Goal: Task Accomplishment & Management: Manage account settings

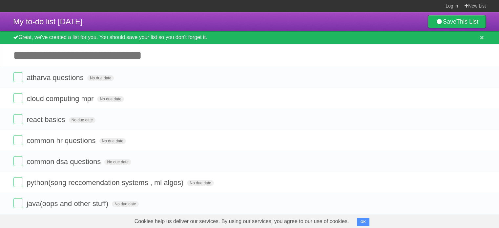
scroll to position [29, 0]
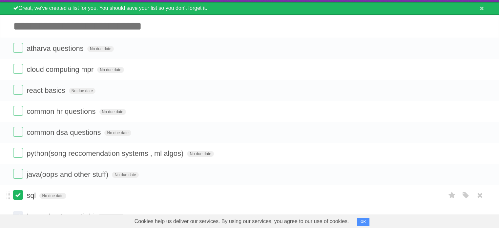
click at [23, 195] on label at bounding box center [18, 195] width 10 height 10
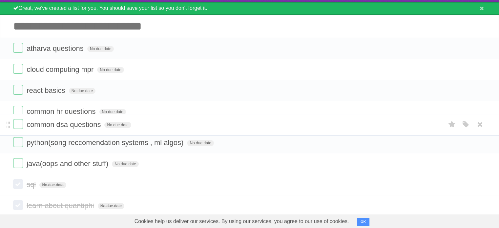
drag, startPoint x: 8, startPoint y: 114, endPoint x: 9, endPoint y: 124, distance: 9.9
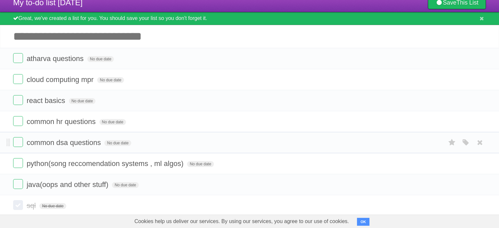
scroll to position [0, 0]
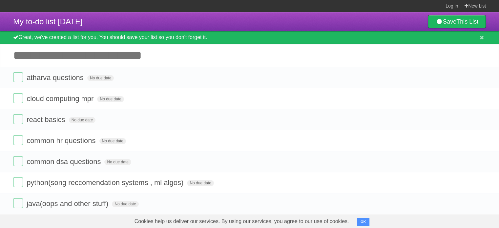
click at [361, 222] on button "OK" at bounding box center [363, 222] width 13 height 8
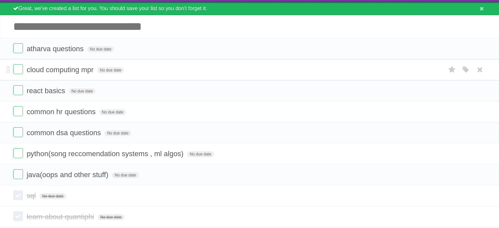
scroll to position [33, 0]
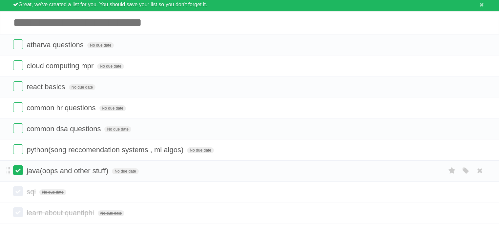
click at [20, 173] on label at bounding box center [18, 170] width 10 height 10
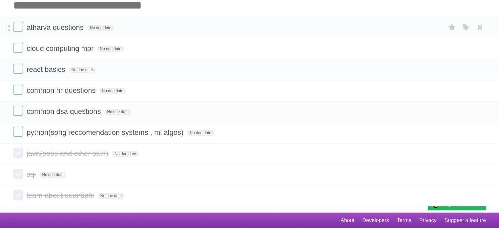
scroll to position [50, 0]
click at [21, 133] on label at bounding box center [18, 132] width 10 height 10
click at [51, 73] on span "react basics" at bounding box center [47, 70] width 40 height 8
click at [19, 67] on label at bounding box center [18, 69] width 10 height 10
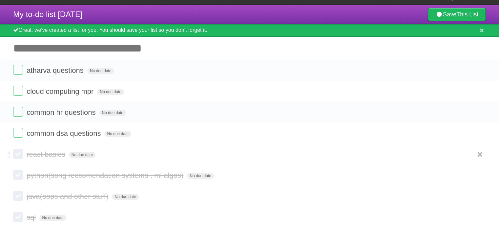
scroll to position [7, 0]
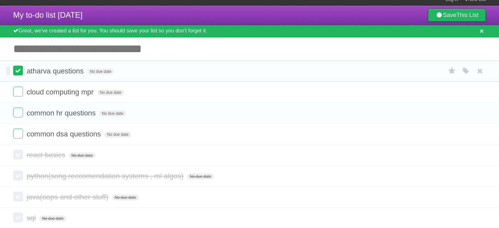
click at [21, 73] on label at bounding box center [18, 71] width 10 height 10
click at [19, 75] on label at bounding box center [18, 71] width 10 height 10
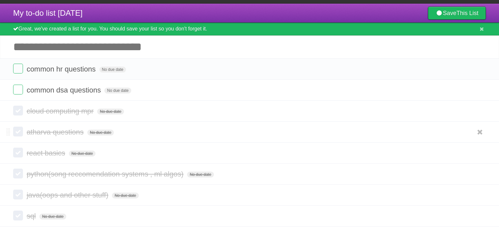
scroll to position [3, 0]
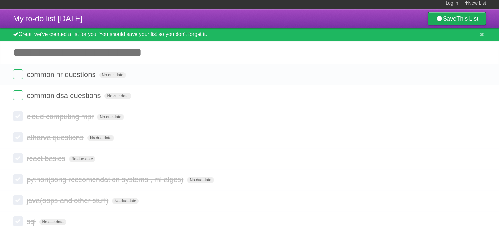
click at [449, 21] on link "Save This List" at bounding box center [457, 18] width 58 height 13
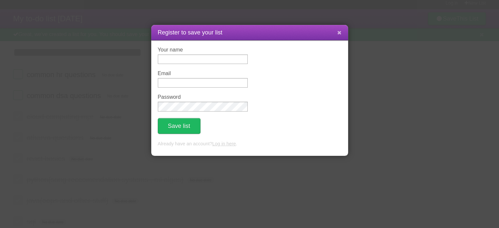
click at [340, 33] on icon at bounding box center [339, 33] width 4 height 6
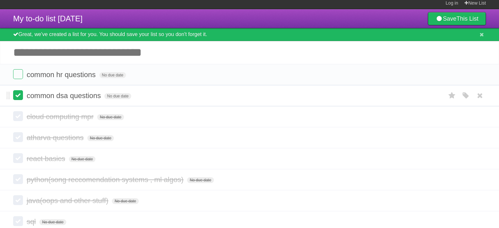
click at [20, 92] on label at bounding box center [18, 95] width 10 height 10
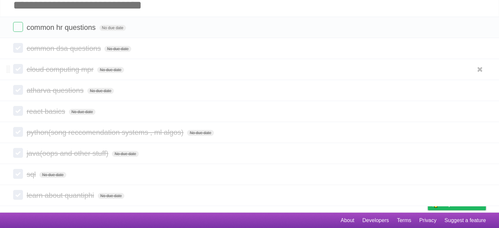
scroll to position [0, 0]
